Goal: Transaction & Acquisition: Purchase product/service

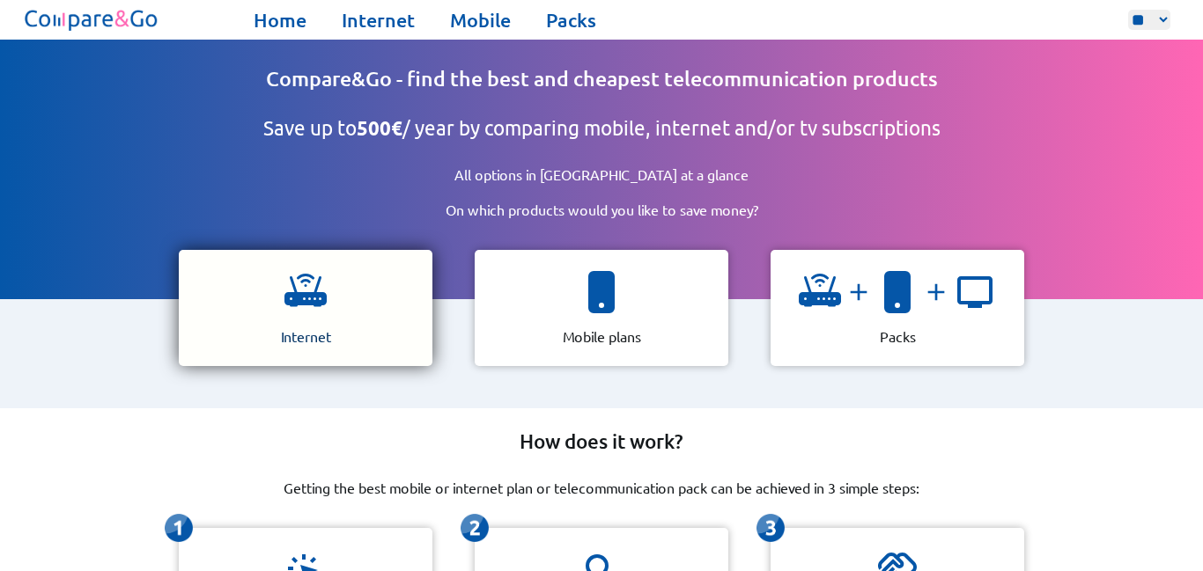
click at [263, 321] on div "Internet" at bounding box center [306, 308] width 254 height 116
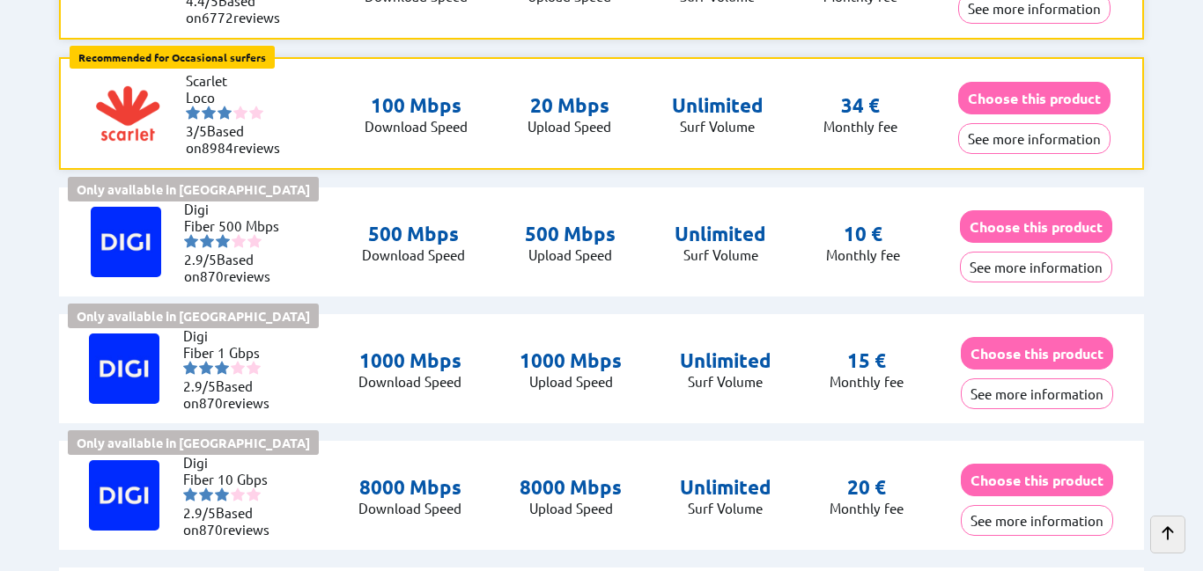
scroll to position [563, 0]
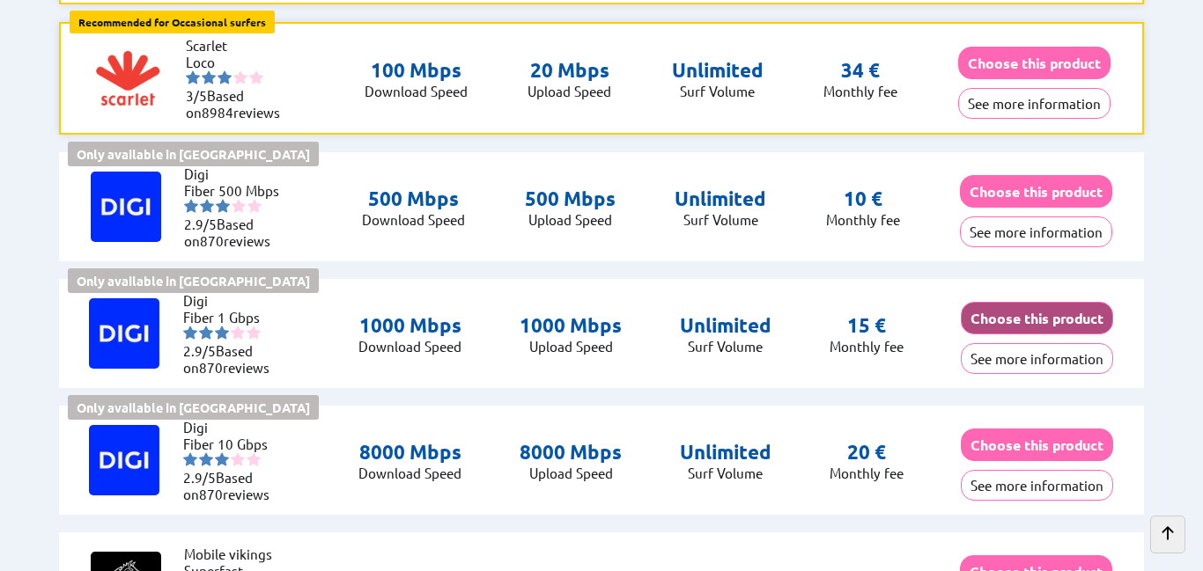
click at [1017, 330] on button "Choose this product" at bounding box center [1036, 318] width 152 height 33
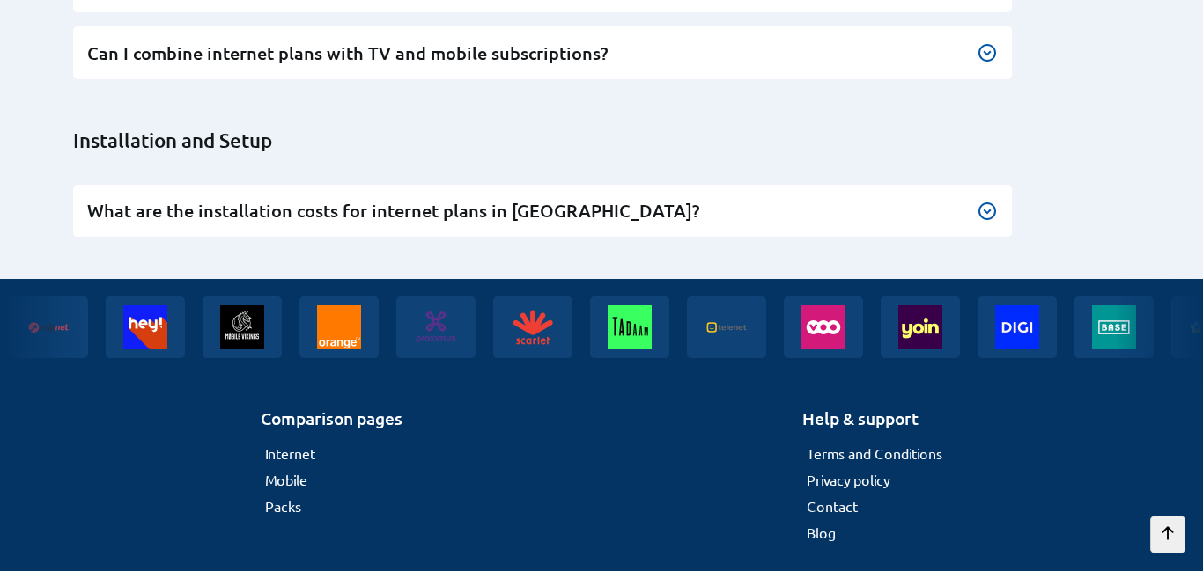
scroll to position [6003, 0]
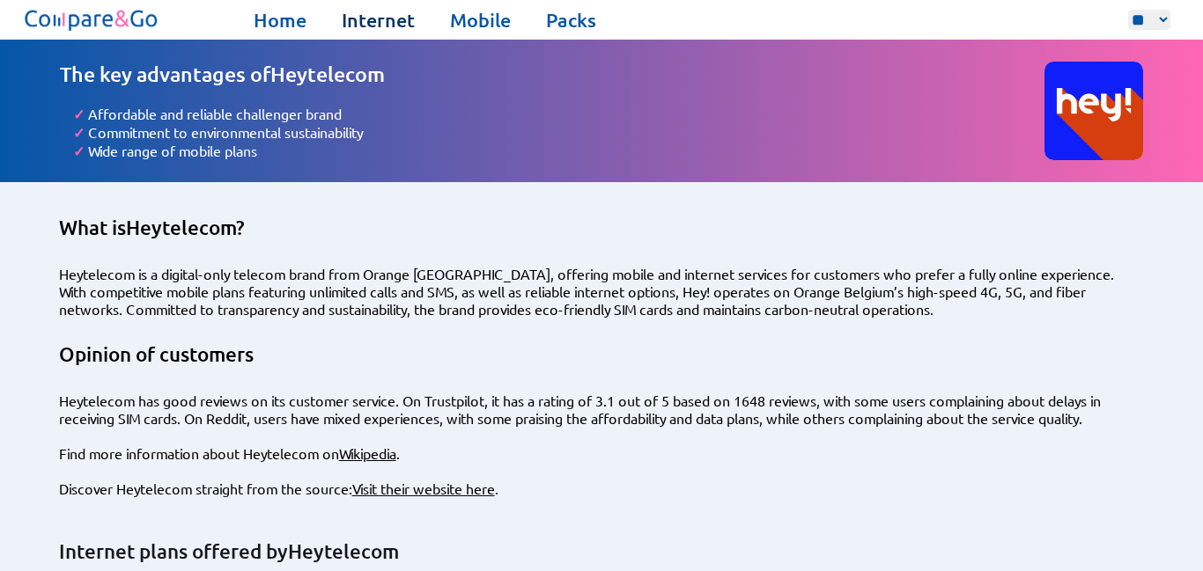
click at [400, 26] on link "Internet" at bounding box center [378, 20] width 73 height 25
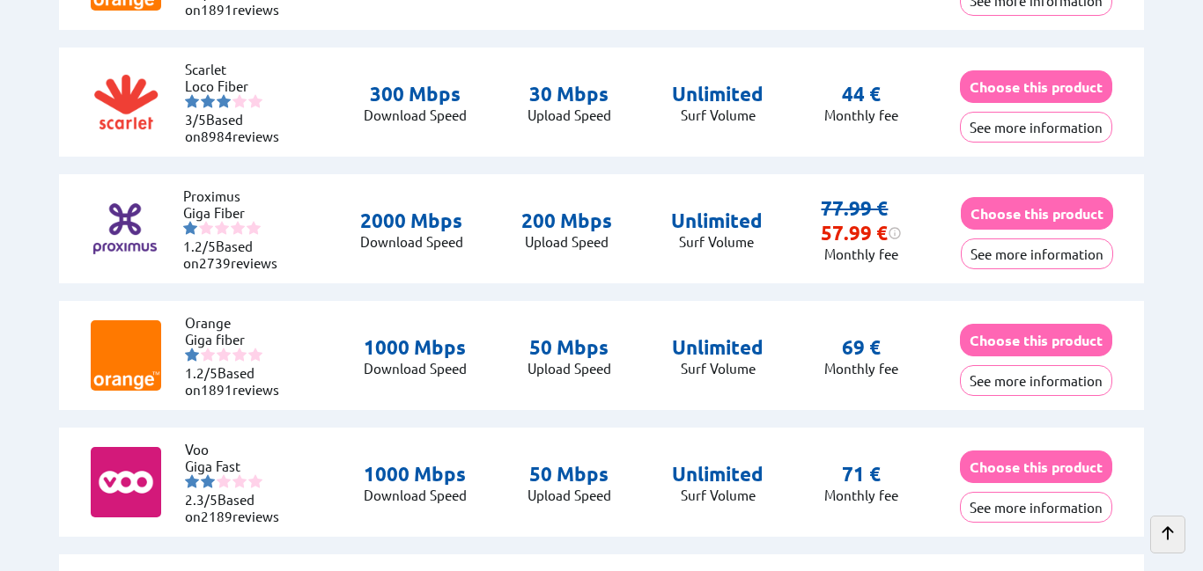
scroll to position [1972, 0]
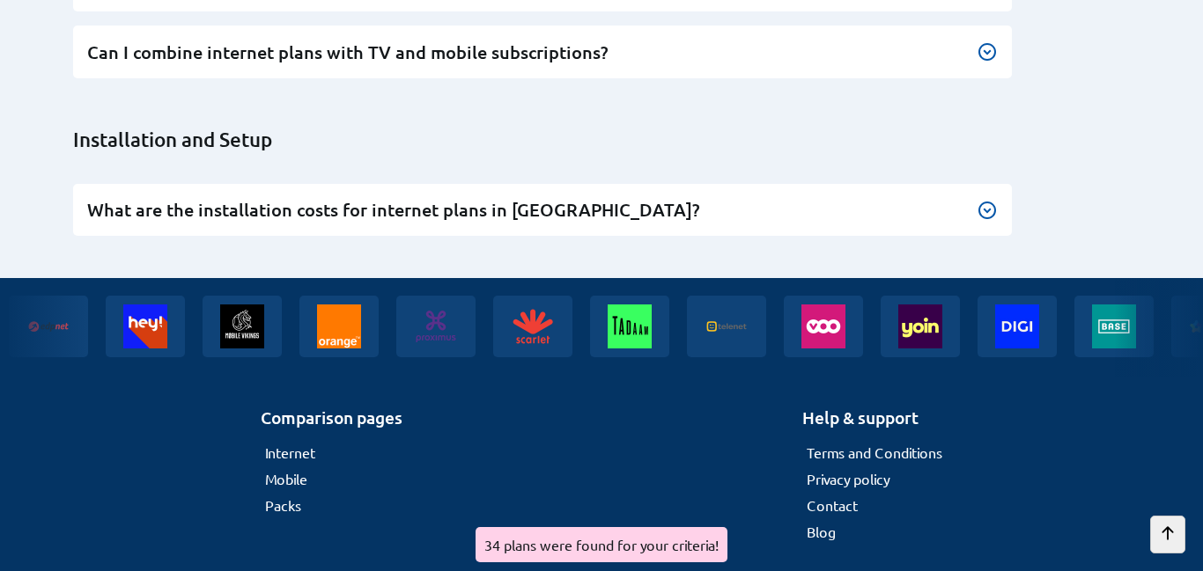
scroll to position [6003, 0]
click at [585, 306] on img at bounding box center [627, 326] width 84 height 65
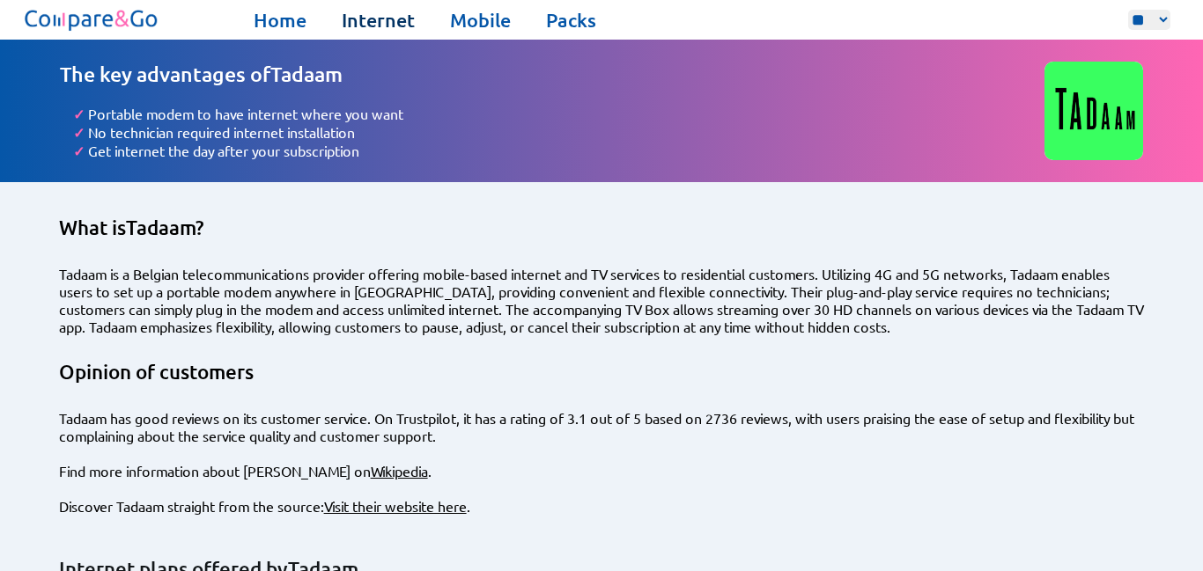
click at [372, 18] on link "Internet" at bounding box center [378, 20] width 73 height 25
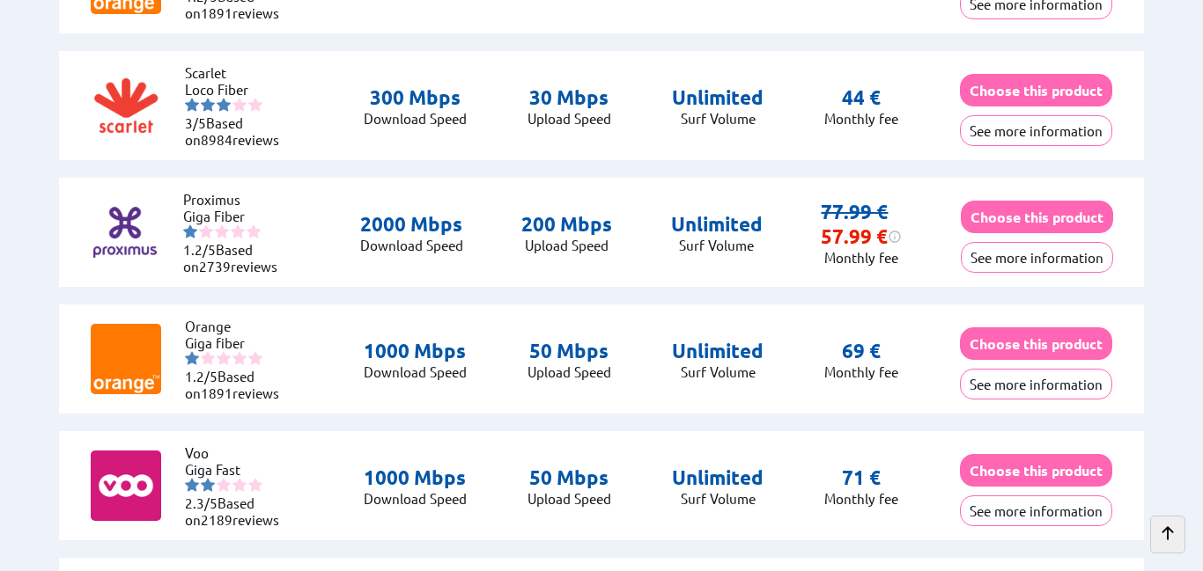
scroll to position [1937, 0]
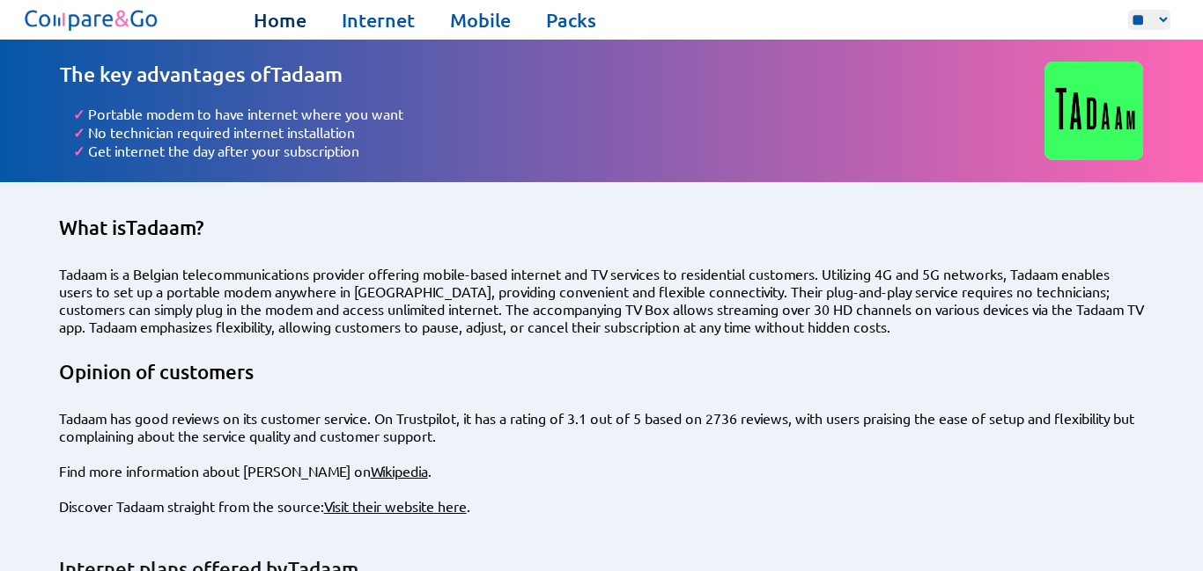
click at [288, 21] on link "Home" at bounding box center [280, 20] width 53 height 25
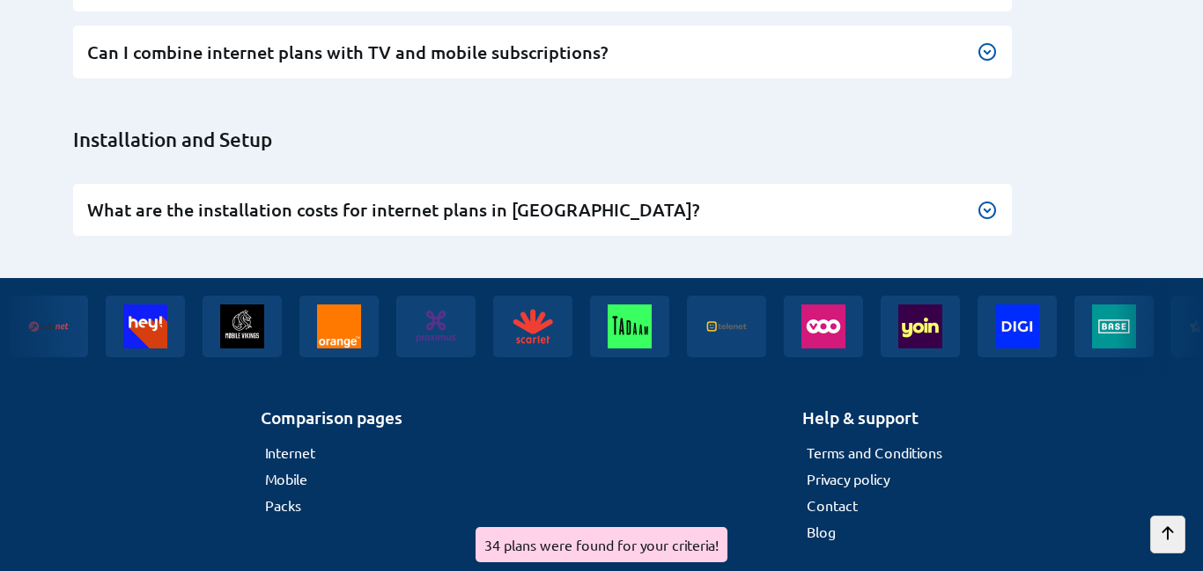
scroll to position [6003, 0]
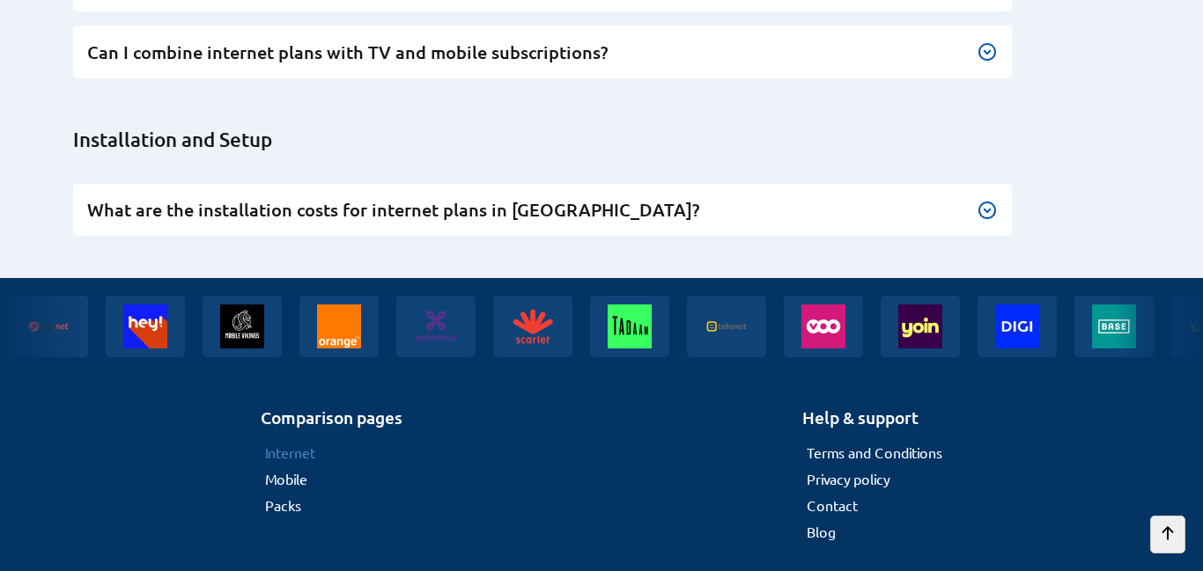
click at [311, 444] on link "Internet" at bounding box center [290, 453] width 50 height 18
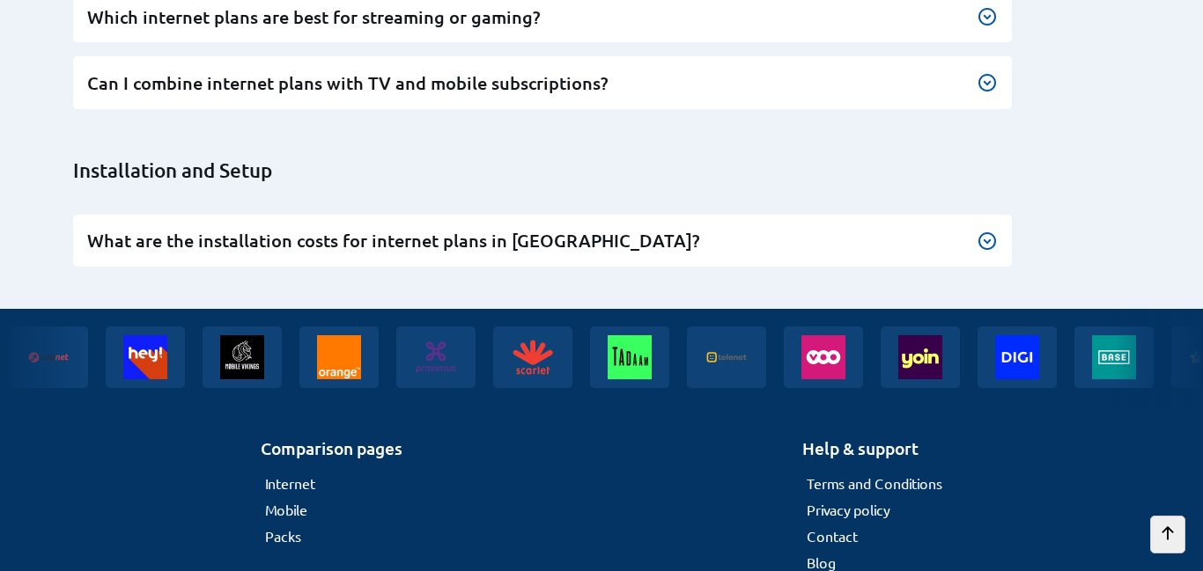
scroll to position [6003, 0]
